Goal: Task Accomplishment & Management: Use online tool/utility

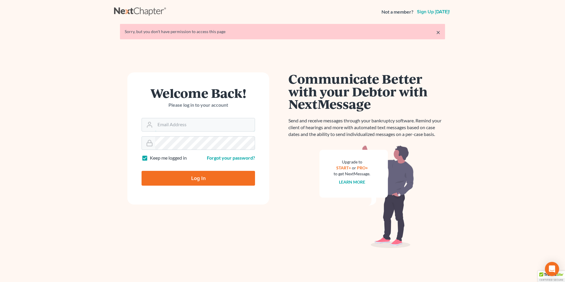
type input "tina@farmerwright.com"
click at [213, 174] on input "Log In" at bounding box center [199, 178] width 114 height 15
type input "Thinking..."
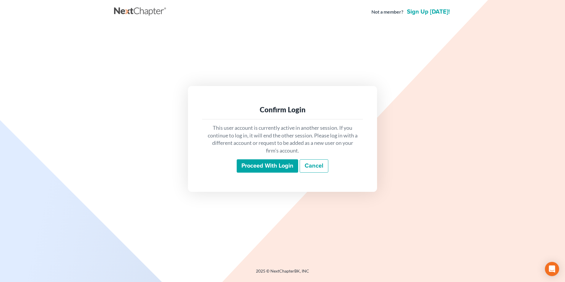
click at [274, 164] on input "Proceed with login" at bounding box center [268, 166] width 62 height 14
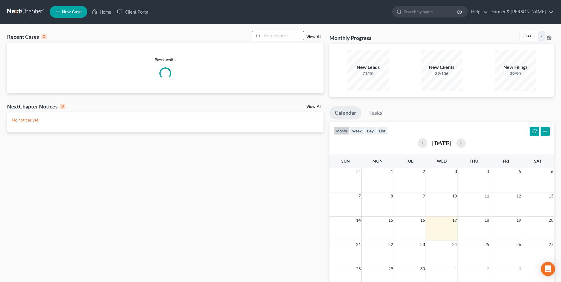
click at [284, 33] on input "search" at bounding box center [282, 35] width 41 height 9
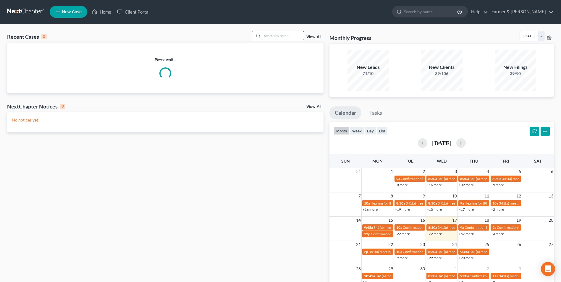
paste input "24-50227"
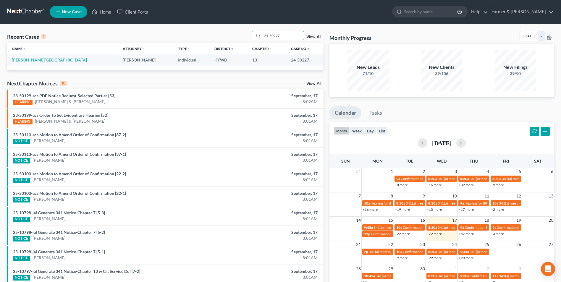
type input "24-50227"
click at [32, 59] on link "[PERSON_NAME][GEOGRAPHIC_DATA]" at bounding box center [49, 59] width 75 height 5
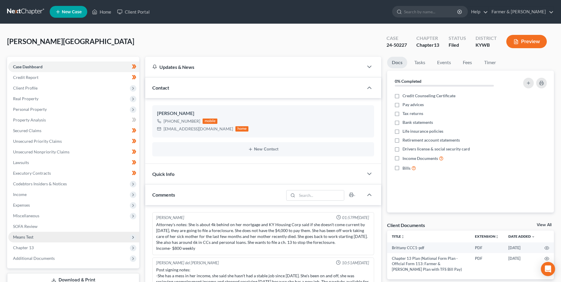
scroll to position [29, 0]
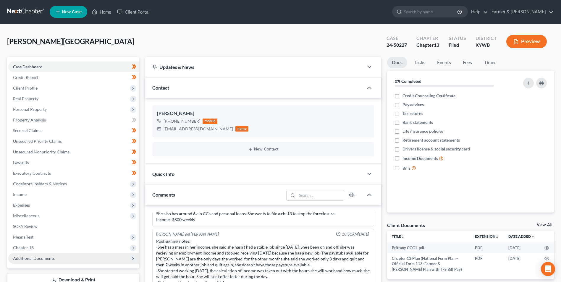
click at [56, 258] on span "Additional Documents" at bounding box center [73, 258] width 131 height 11
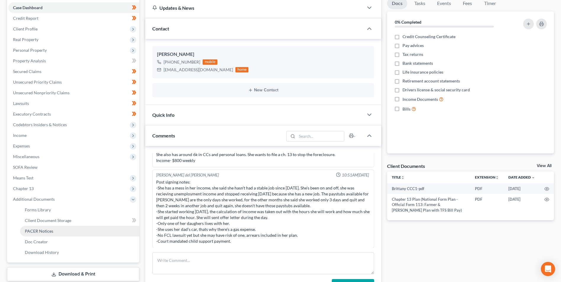
click at [69, 230] on link "PACER Notices" at bounding box center [79, 231] width 119 height 11
